Goal: Check status: Check status

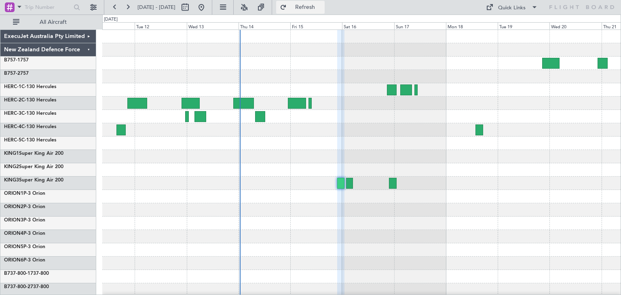
click at [322, 8] on span "Refresh" at bounding box center [305, 7] width 34 height 6
click at [303, 161] on div at bounding box center [361, 156] width 518 height 13
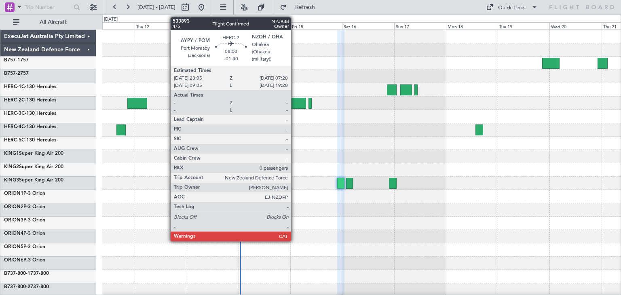
click at [295, 102] on div at bounding box center [297, 103] width 18 height 11
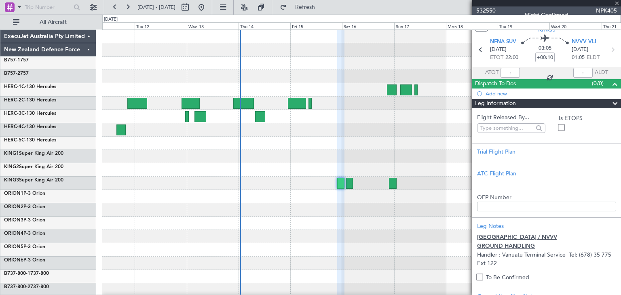
click at [295, 102] on div at bounding box center [297, 103] width 18 height 11
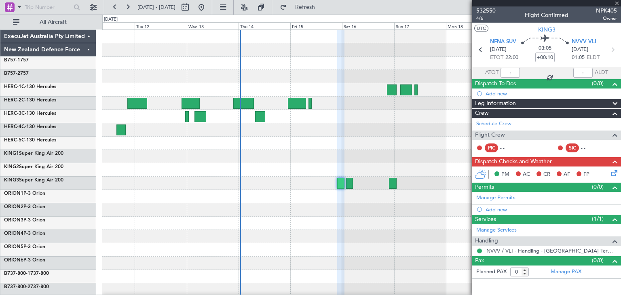
click at [303, 145] on div at bounding box center [361, 143] width 518 height 13
type input "-01:40"
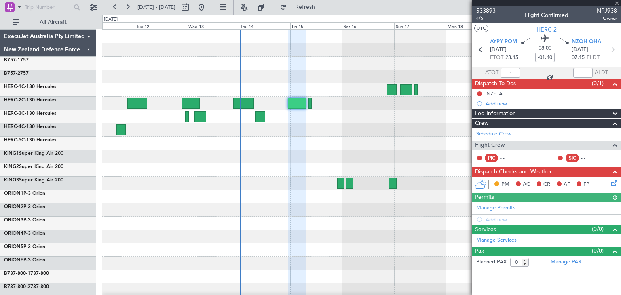
click at [617, 3] on div at bounding box center [546, 3] width 149 height 6
click at [322, 7] on span "Refresh" at bounding box center [305, 7] width 34 height 6
click at [618, 2] on div at bounding box center [546, 3] width 149 height 6
click at [616, 3] on span at bounding box center [617, 3] width 8 height 7
